Goal: Information Seeking & Learning: Learn about a topic

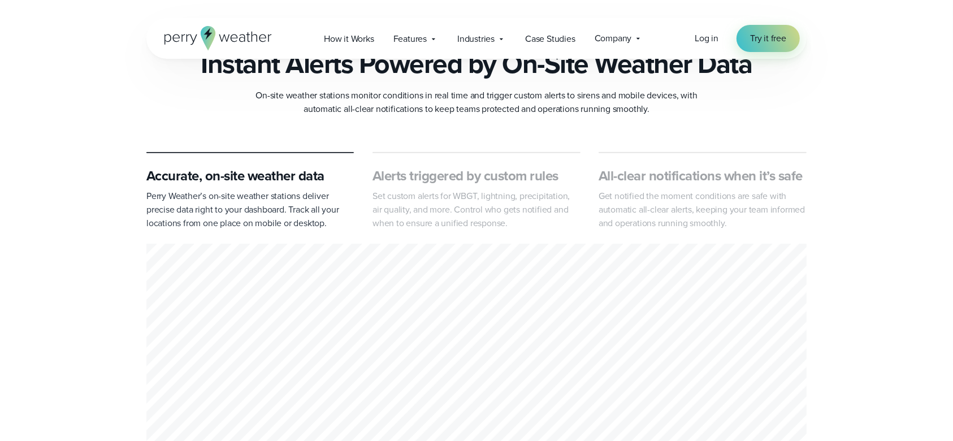
scroll to position [428, 0]
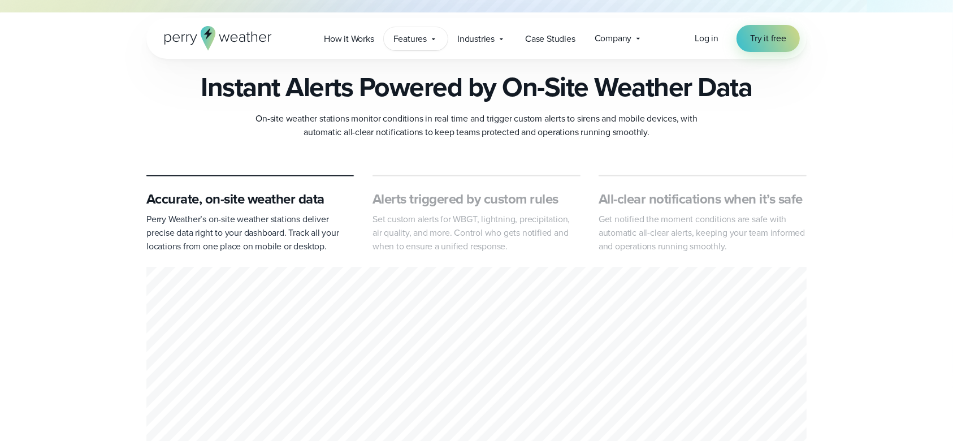
click at [433, 37] on icon at bounding box center [433, 38] width 9 height 9
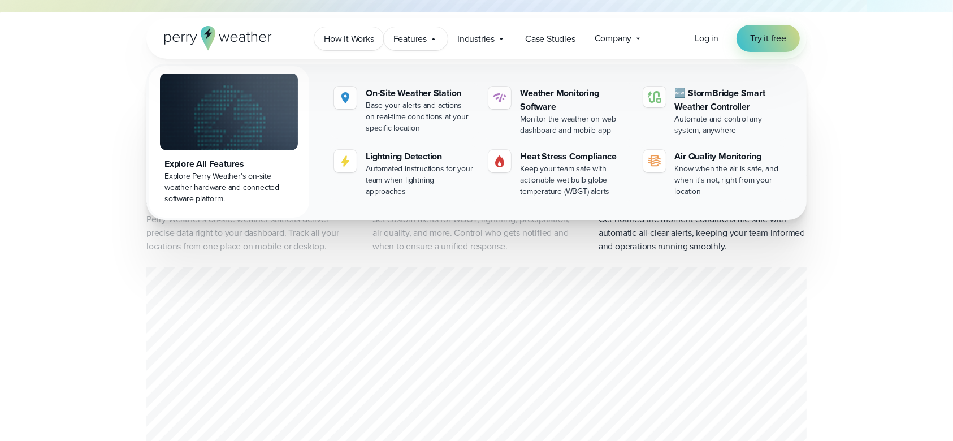
click at [357, 40] on span "How it Works" at bounding box center [349, 39] width 50 height 14
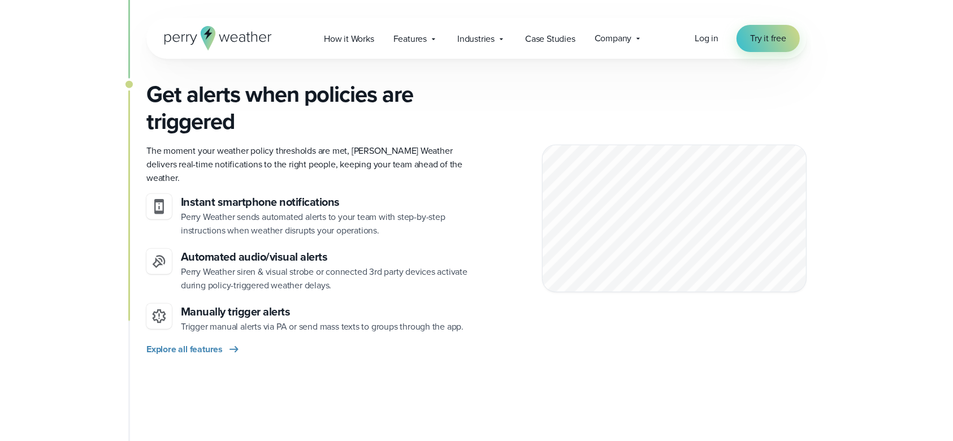
scroll to position [1176, 0]
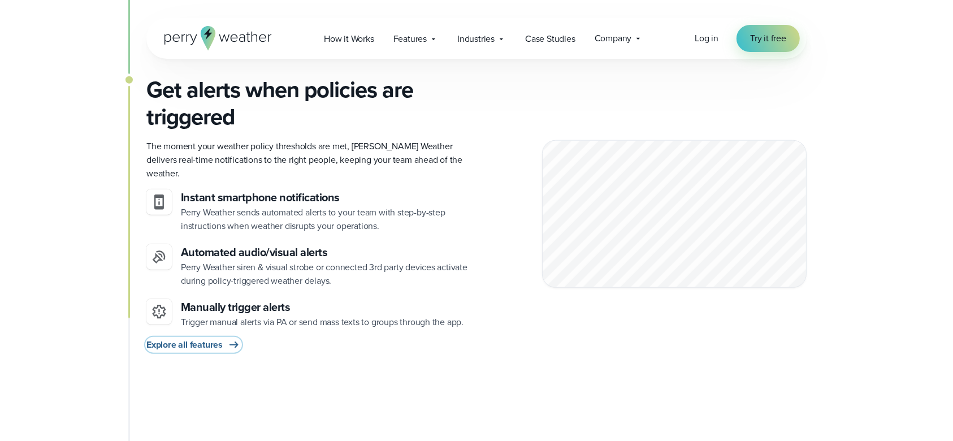
click at [213, 338] on span "Explore all features" at bounding box center [184, 345] width 76 height 14
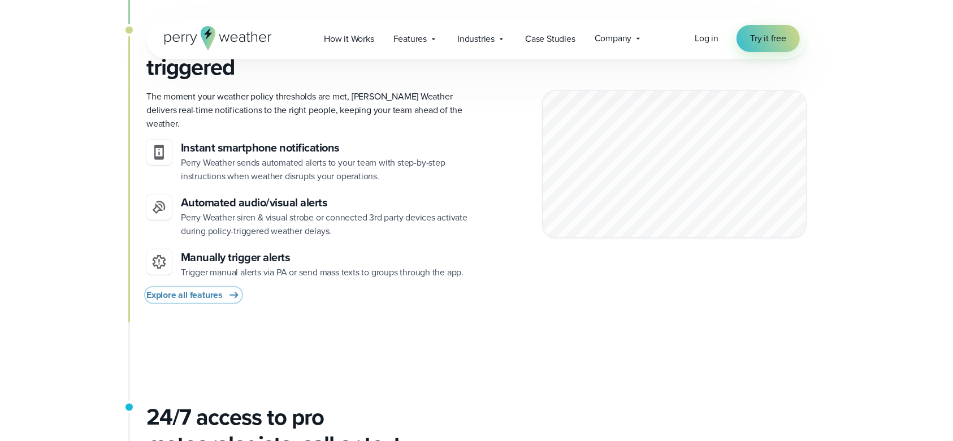
scroll to position [1226, 0]
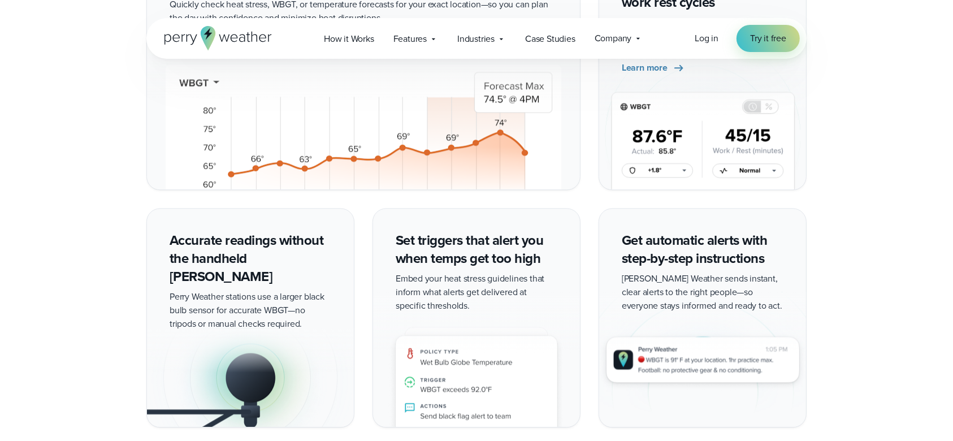
scroll to position [2685, 0]
